Goal: Task Accomplishment & Management: Use online tool/utility

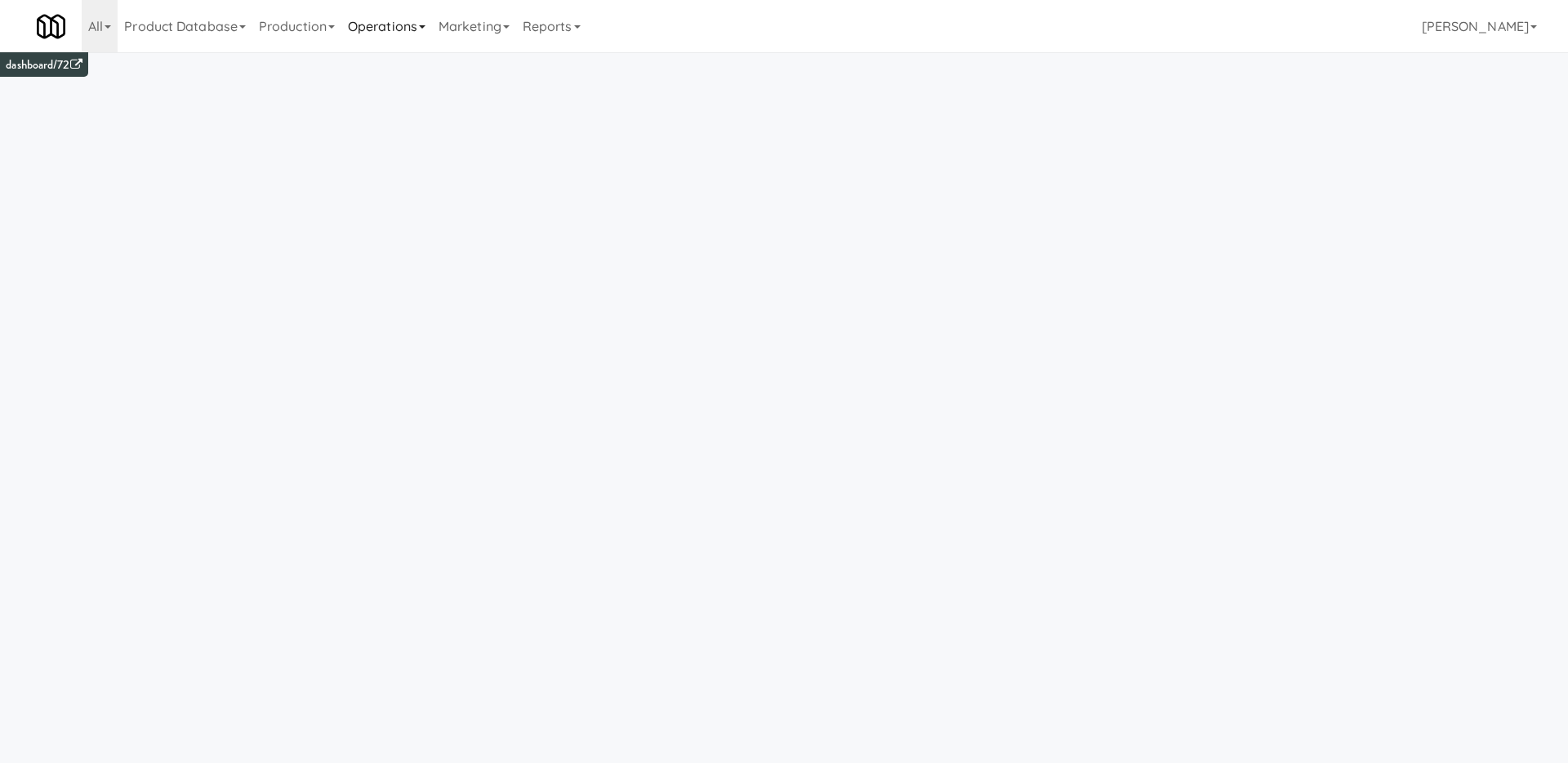
click at [403, 24] on link "Operations" at bounding box center [386, 26] width 90 height 53
click at [430, 229] on link "Cabinets" at bounding box center [406, 235] width 131 height 30
type input "4d2d1c79a4912ab6dc3b856d13a434e7"
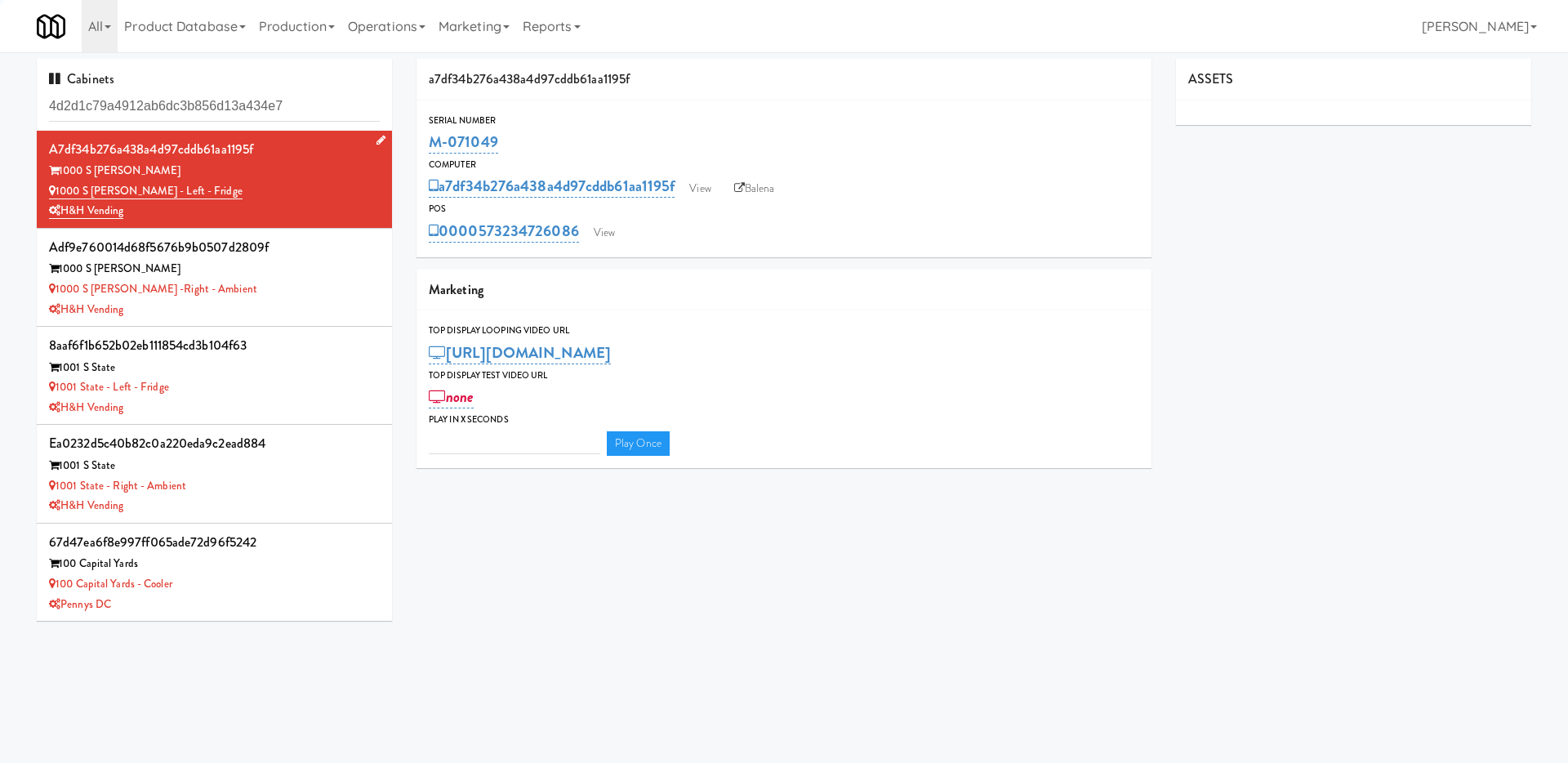
type input "3"
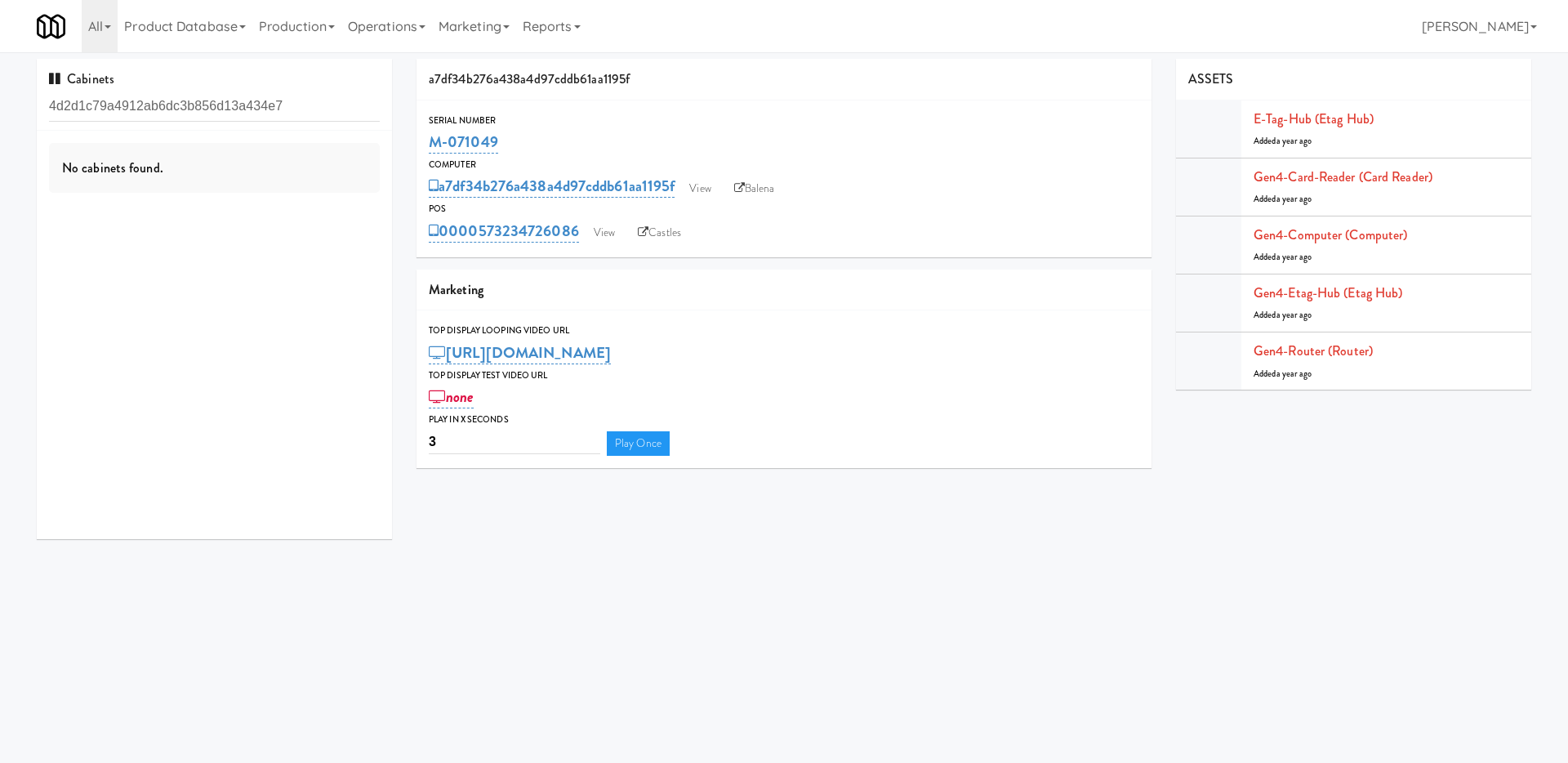
type input "4d2d1c79a4912ab6dc3b856d13a434e7"
click at [403, 24] on link "Operations" at bounding box center [386, 26] width 90 height 53
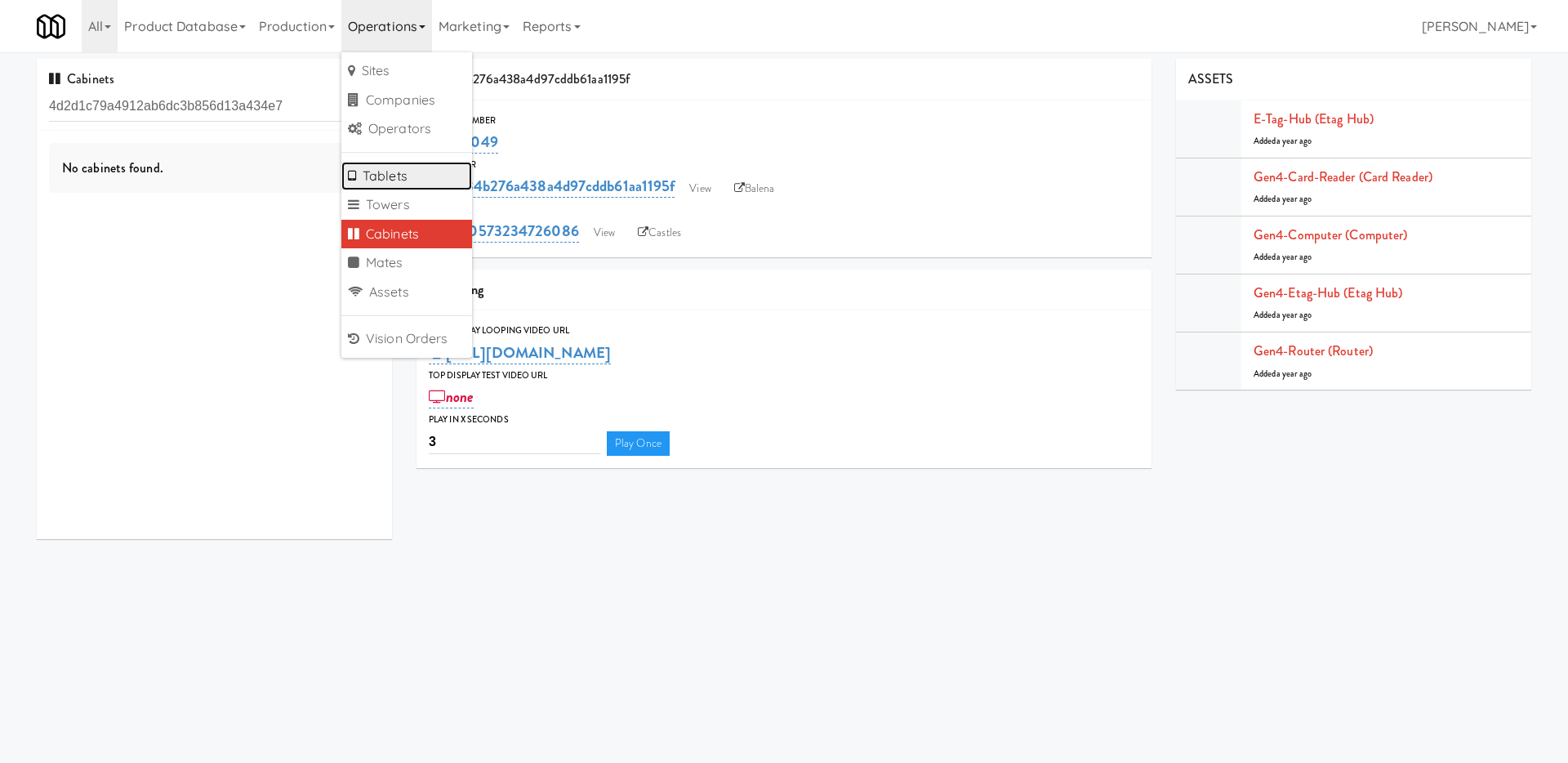
click at [429, 183] on link "Tablets" at bounding box center [406, 176] width 131 height 30
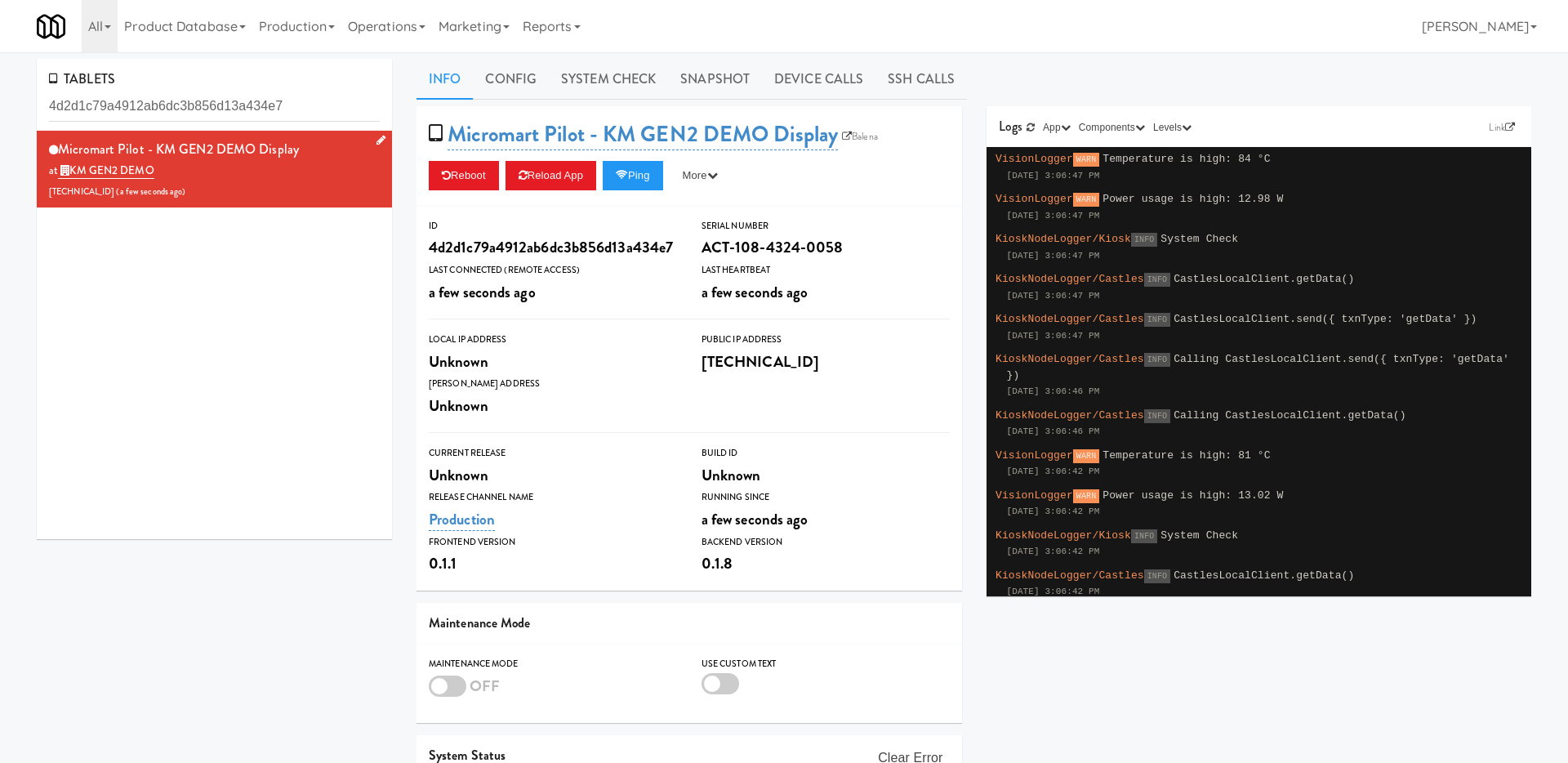
type input "4d2d1c79a4912ab6dc3b856d13a434e7"
click at [281, 174] on div "Micromart Pilot - KM GEN2 DEMO Display at KM GEN2 DEMO 206.0.69.205 ( a few sec…" at bounding box center [214, 170] width 330 height 65
click at [317, 186] on div "Micromart Pilot - KM GEN2 DEMO Display at KM GEN2 DEMO 206.0.69.205 ( a minute …" at bounding box center [214, 170] width 330 height 65
click at [316, 185] on div "Micromart Pilot - KM GEN2 DEMO Display at KM GEN2 DEMO 206.0.69.205 ( a minute …" at bounding box center [214, 170] width 330 height 65
